Goal: Information Seeking & Learning: Compare options

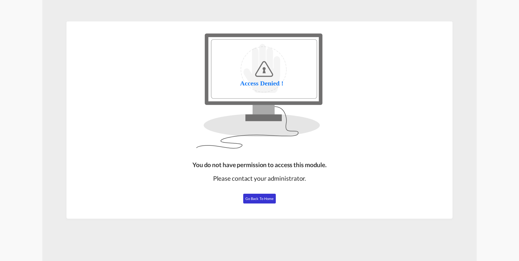
drag, startPoint x: 256, startPoint y: 203, endPoint x: 269, endPoint y: 206, distance: 13.1
click at [255, 203] on button "Go Back to Home" at bounding box center [259, 199] width 33 height 10
